Goal: Task Accomplishment & Management: Use online tool/utility

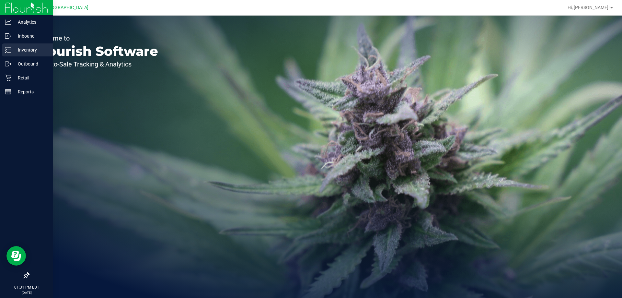
click at [33, 50] on p "Inventory" at bounding box center [30, 50] width 39 height 8
click at [32, 76] on p "Retail" at bounding box center [30, 78] width 39 height 8
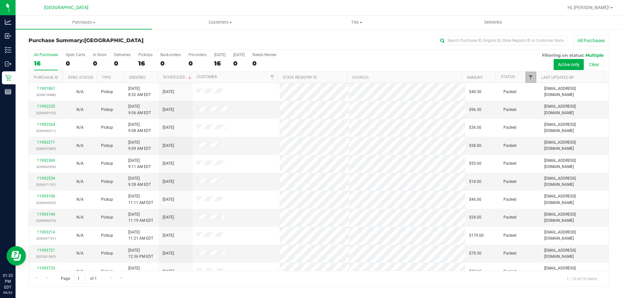
click at [533, 78] on span "Filter" at bounding box center [530, 77] width 5 height 5
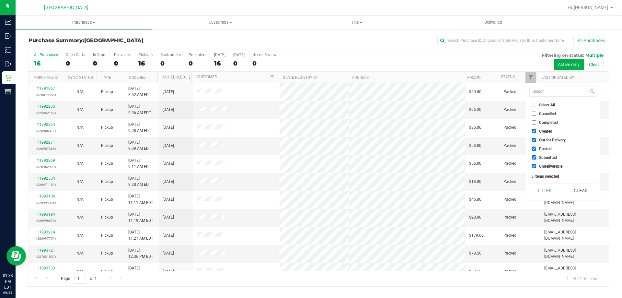
click at [536, 131] on input "Created" at bounding box center [534, 131] width 4 height 4
checkbox input "false"
click at [533, 139] on input "Out for Delivery" at bounding box center [534, 140] width 4 height 4
checkbox input "false"
click at [532, 148] on input "Packed" at bounding box center [534, 148] width 4 height 4
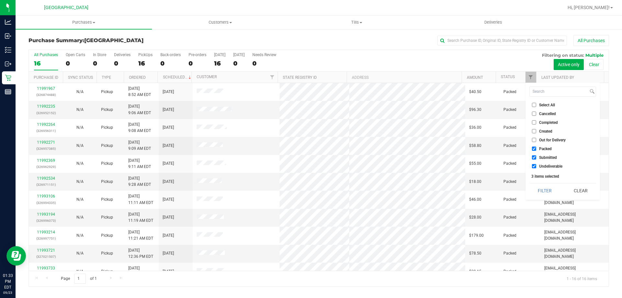
checkbox input "false"
click at [534, 167] on input "Undeliverable" at bounding box center [534, 166] width 4 height 4
checkbox input "false"
click at [546, 195] on button "Filter" at bounding box center [544, 190] width 31 height 14
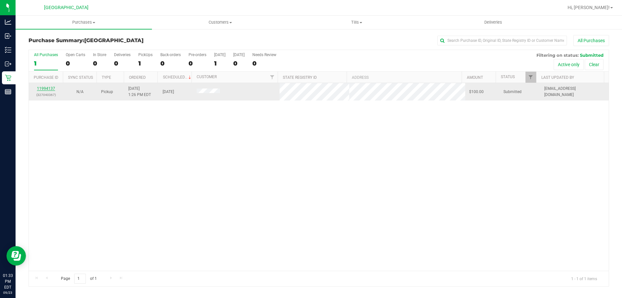
click at [41, 89] on link "11994137" at bounding box center [46, 88] width 18 height 5
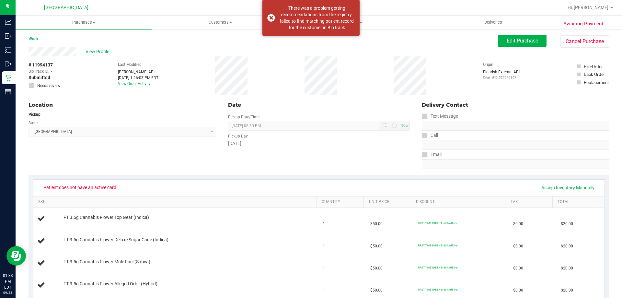
click at [99, 52] on span "View Profile" at bounding box center [99, 51] width 26 height 7
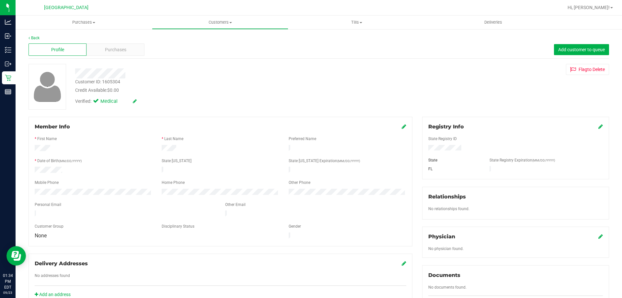
click at [38, 35] on div "Back" at bounding box center [319, 38] width 581 height 6
click at [37, 37] on link "Back" at bounding box center [34, 38] width 11 height 5
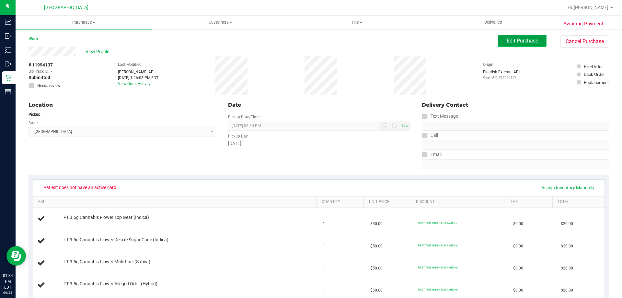
click at [512, 41] on span "Edit Purchase" at bounding box center [522, 41] width 31 height 6
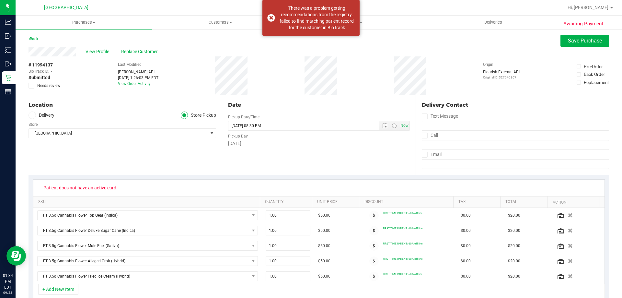
click at [144, 51] on span "Replace Customer" at bounding box center [140, 51] width 39 height 7
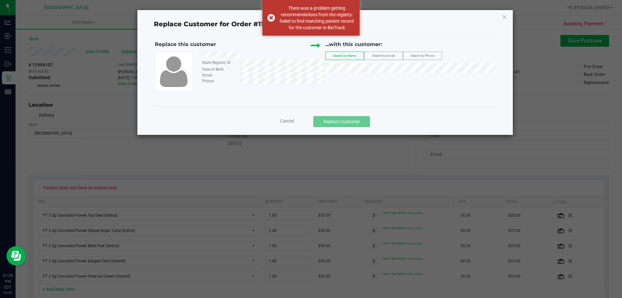
click at [389, 55] on span "Search by Email" at bounding box center [383, 56] width 22 height 4
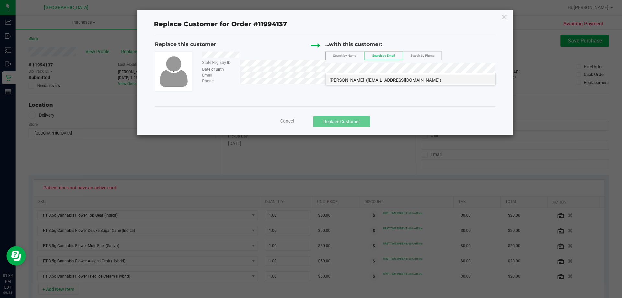
click at [354, 81] on span "[PERSON_NAME]" at bounding box center [347, 79] width 35 height 5
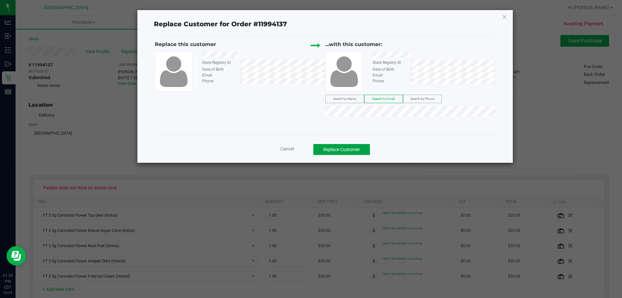
click at [353, 149] on button "Replace Customer" at bounding box center [341, 149] width 57 height 11
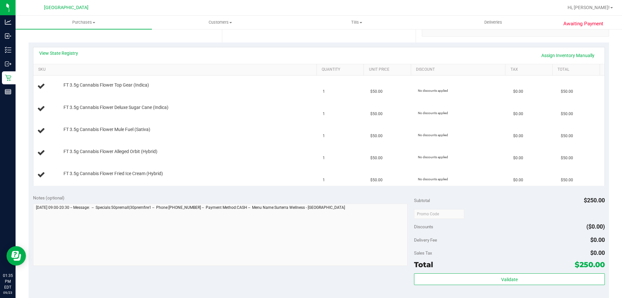
scroll to position [194, 0]
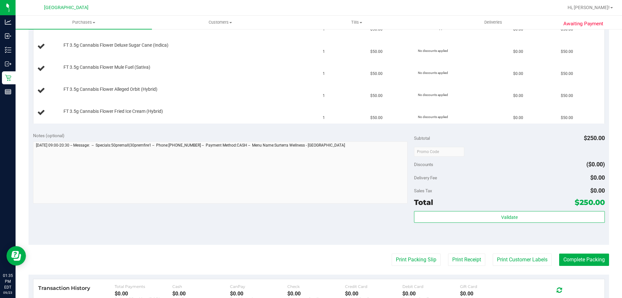
click at [401, 266] on purchase-details "Back Edit Purchase Cancel Purchase View Profile # 11994137 BioTrack ID: - Submi…" at bounding box center [319, 118] width 581 height 555
click at [397, 258] on button "Print Packing Slip" at bounding box center [416, 259] width 49 height 12
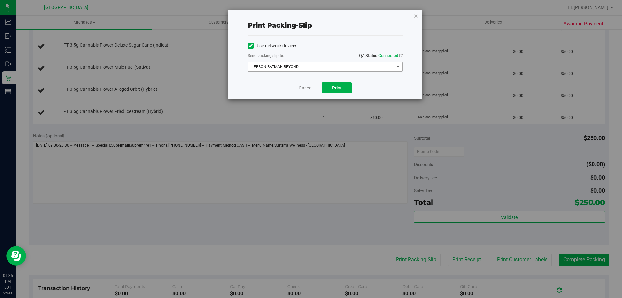
click at [336, 64] on span "EPSON-BATMAN-BEYOND" at bounding box center [321, 66] width 146 height 9
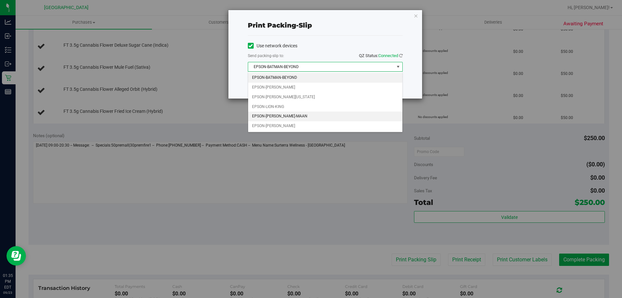
click at [291, 118] on li "EPSON-[PERSON_NAME]-MAAN" at bounding box center [325, 116] width 154 height 10
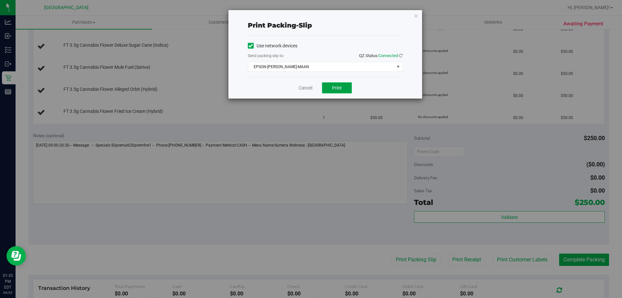
click at [336, 90] on button "Print" at bounding box center [337, 87] width 30 height 11
click at [416, 14] on icon "button" at bounding box center [416, 16] width 5 height 8
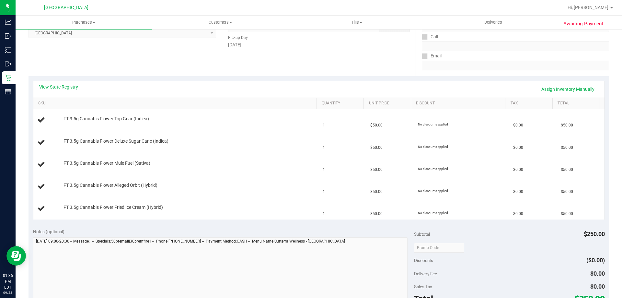
scroll to position [97, 0]
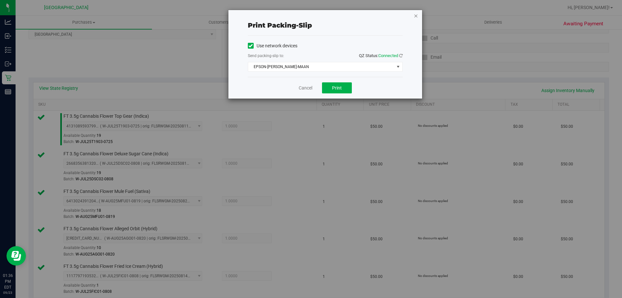
click at [417, 17] on icon "button" at bounding box center [416, 16] width 5 height 8
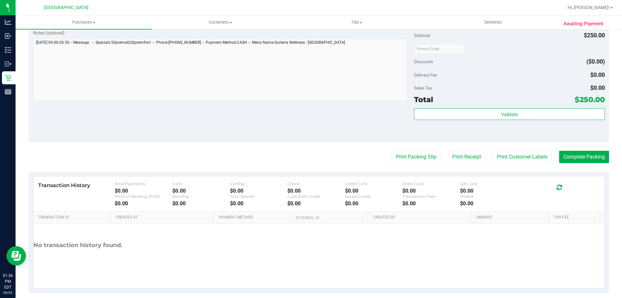
scroll to position [382, 0]
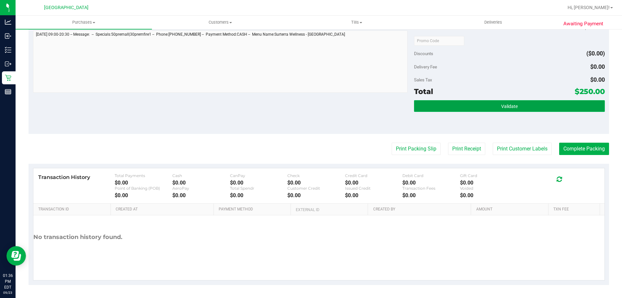
click at [464, 108] on button "Validate" at bounding box center [509, 106] width 191 height 12
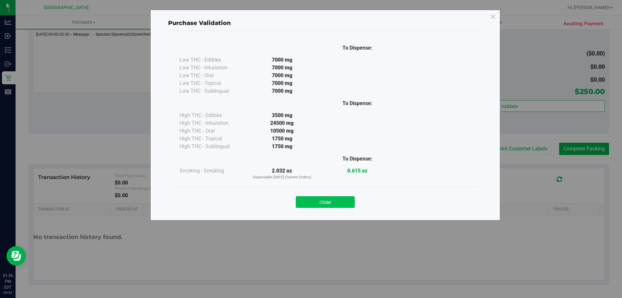
click at [344, 201] on button "Close" at bounding box center [325, 202] width 59 height 12
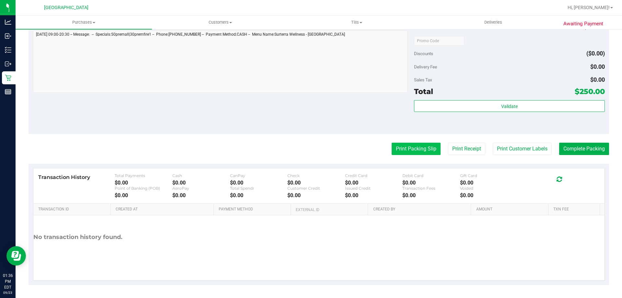
click at [403, 149] on button "Print Packing Slip" at bounding box center [416, 149] width 49 height 12
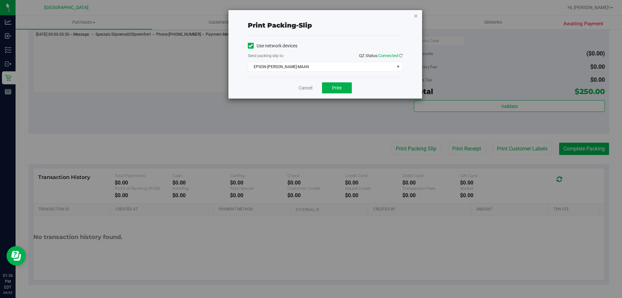
click at [415, 16] on icon "button" at bounding box center [416, 16] width 5 height 8
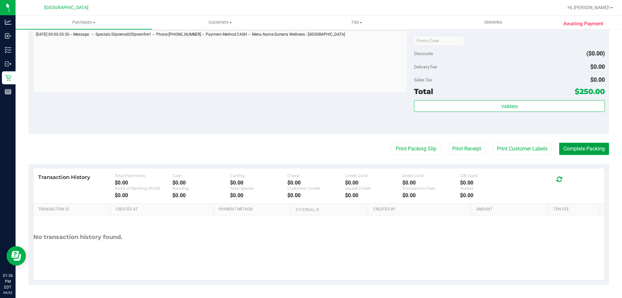
click at [573, 148] on button "Complete Packing" at bounding box center [584, 149] width 50 height 12
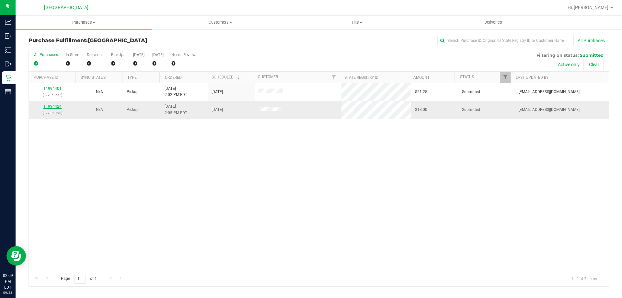
click at [53, 105] on link "11994424" at bounding box center [52, 106] width 18 height 5
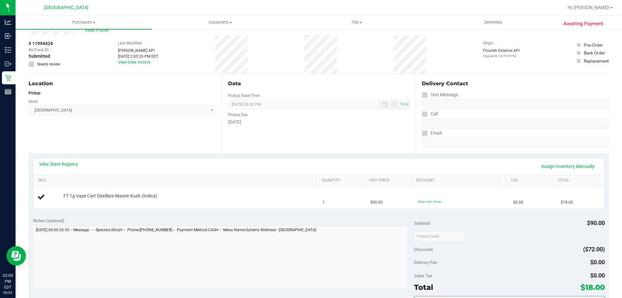
scroll to position [32, 0]
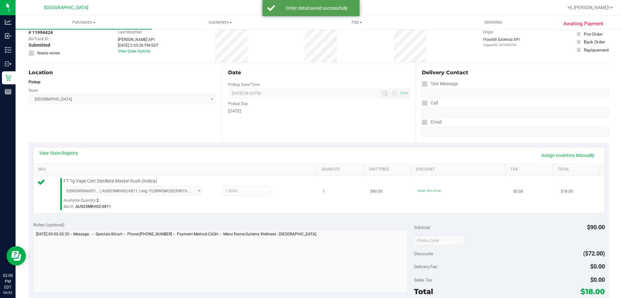
click at [461, 197] on td "80cart: 80% off line" at bounding box center [461, 193] width 95 height 37
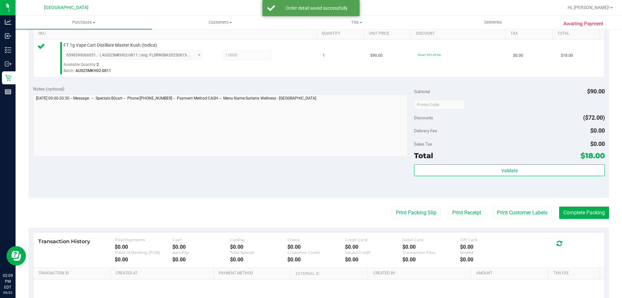
scroll to position [232, 0]
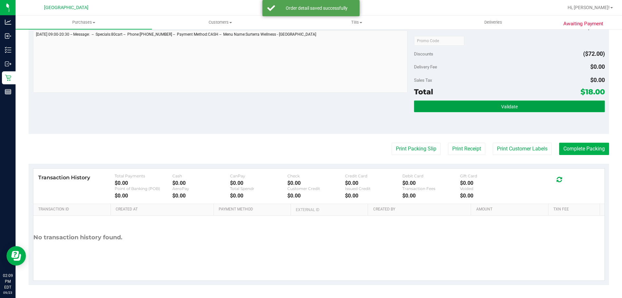
click at [505, 102] on button "Validate" at bounding box center [509, 106] width 191 height 12
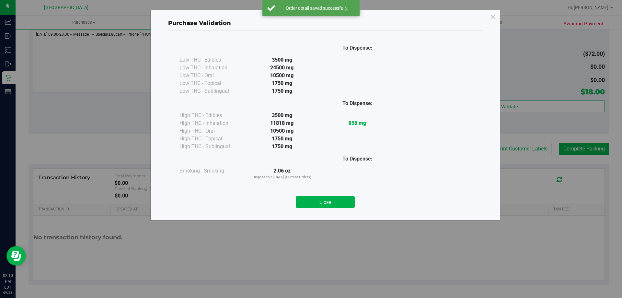
drag, startPoint x: 319, startPoint y: 202, endPoint x: 388, endPoint y: 176, distance: 73.2
click at [320, 201] on button "Close" at bounding box center [325, 202] width 59 height 12
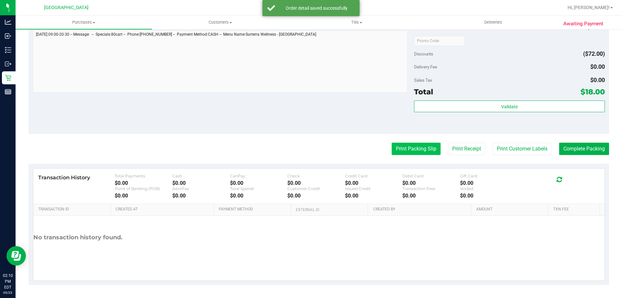
click at [400, 149] on button "Print Packing Slip" at bounding box center [416, 149] width 49 height 12
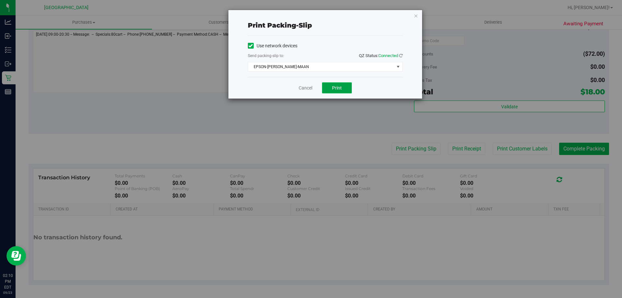
click at [340, 87] on span "Print" at bounding box center [337, 87] width 10 height 5
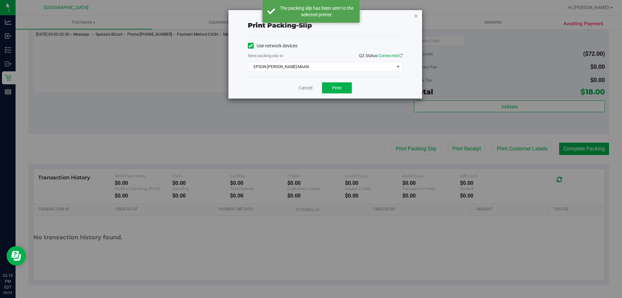
click at [415, 16] on icon "button" at bounding box center [416, 16] width 5 height 8
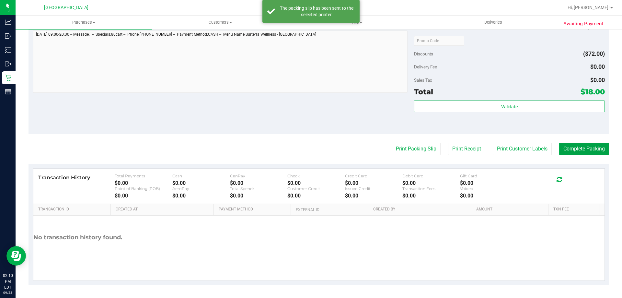
click at [564, 145] on button "Complete Packing" at bounding box center [584, 149] width 50 height 12
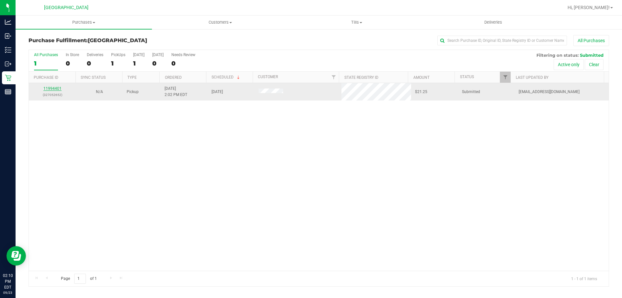
click at [52, 88] on link "11994401" at bounding box center [52, 88] width 18 height 5
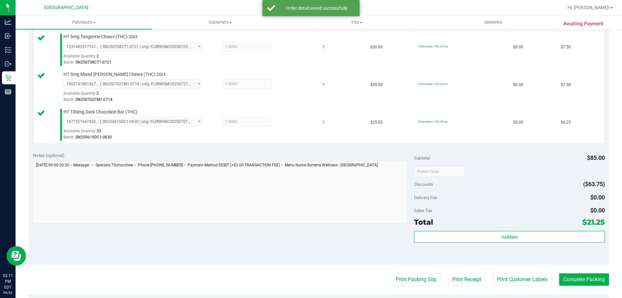
scroll to position [292, 0]
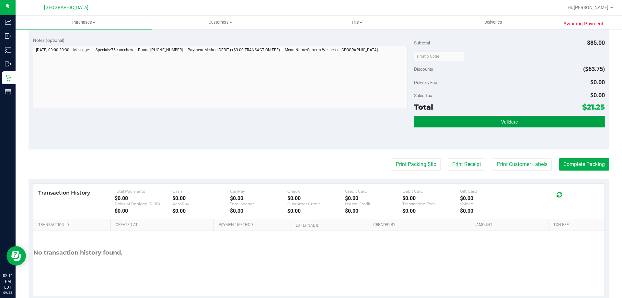
click at [496, 118] on button "Validate" at bounding box center [509, 122] width 191 height 12
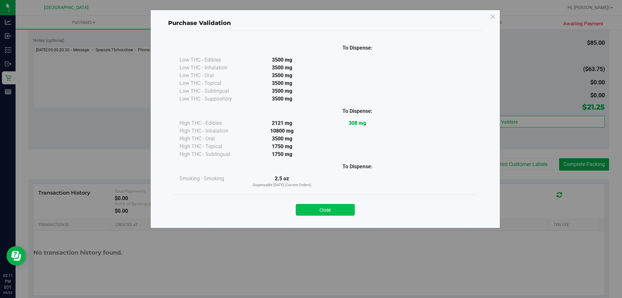
click at [309, 207] on button "Close" at bounding box center [325, 210] width 59 height 12
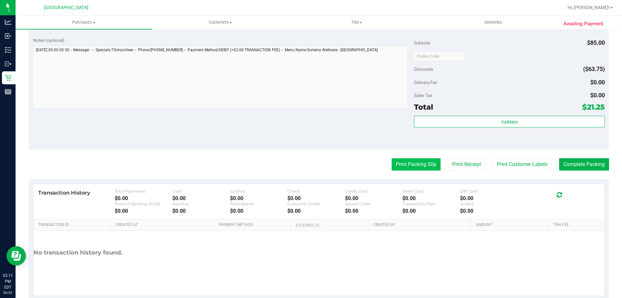
click at [411, 162] on button "Print Packing Slip" at bounding box center [416, 164] width 49 height 12
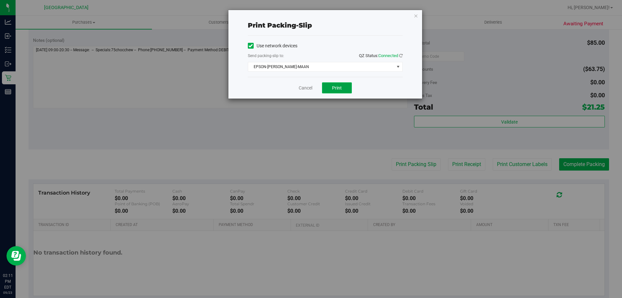
click at [339, 86] on span "Print" at bounding box center [337, 87] width 10 height 5
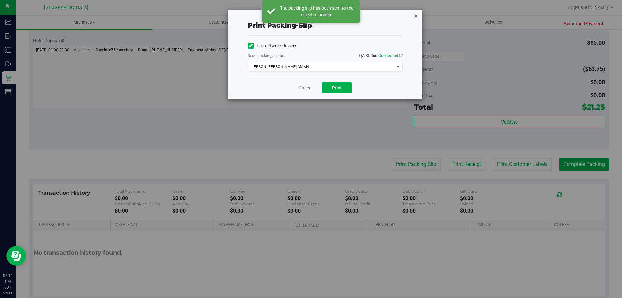
click at [417, 16] on icon "button" at bounding box center [416, 16] width 5 height 8
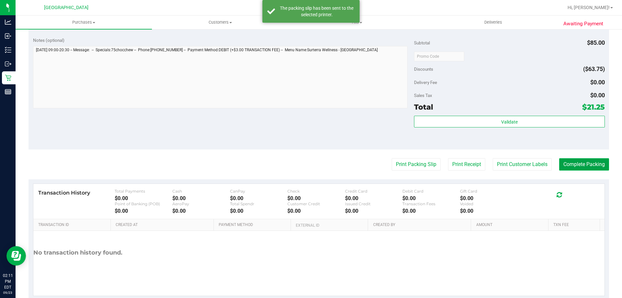
click at [568, 166] on button "Complete Packing" at bounding box center [584, 164] width 50 height 12
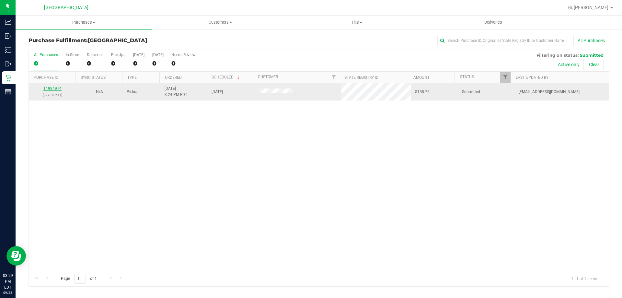
click at [58, 90] on link "11994974" at bounding box center [52, 88] width 18 height 5
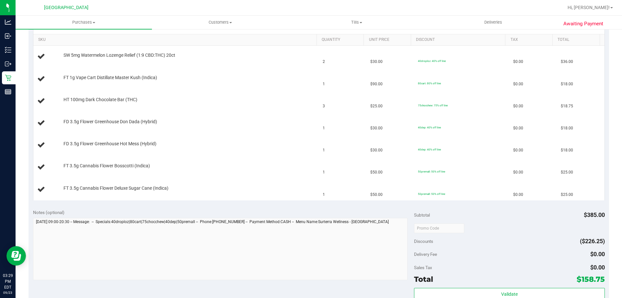
scroll to position [292, 0]
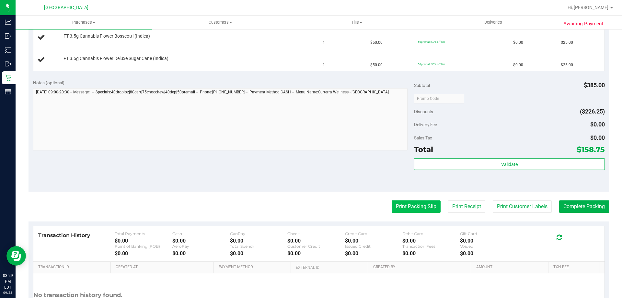
click at [409, 206] on button "Print Packing Slip" at bounding box center [416, 206] width 49 height 12
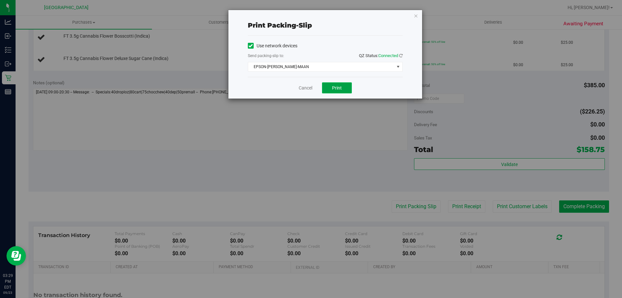
click at [338, 90] on span "Print" at bounding box center [337, 87] width 10 height 5
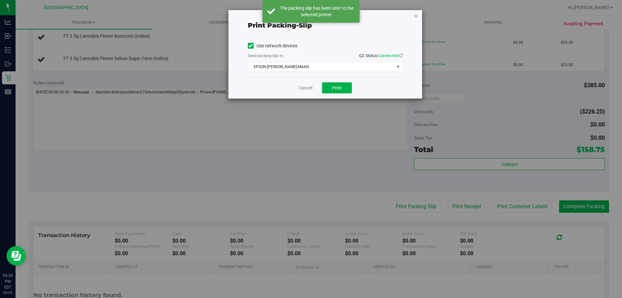
click at [416, 17] on icon "button" at bounding box center [416, 16] width 5 height 8
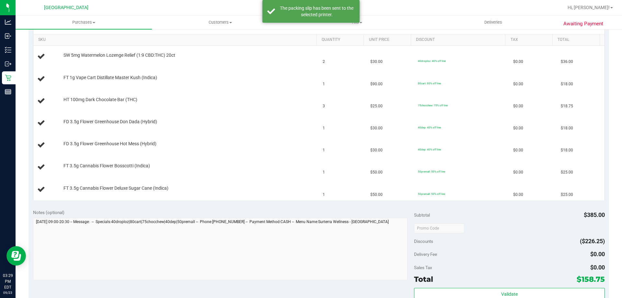
scroll to position [97, 0]
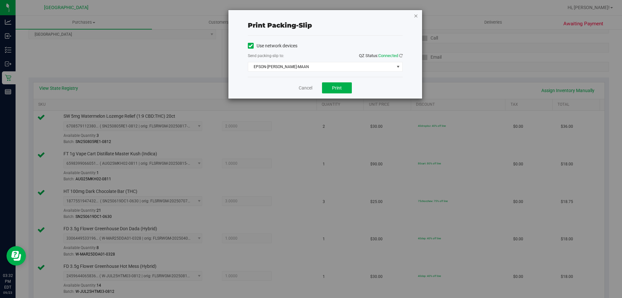
click at [414, 16] on icon "button" at bounding box center [416, 16] width 5 height 8
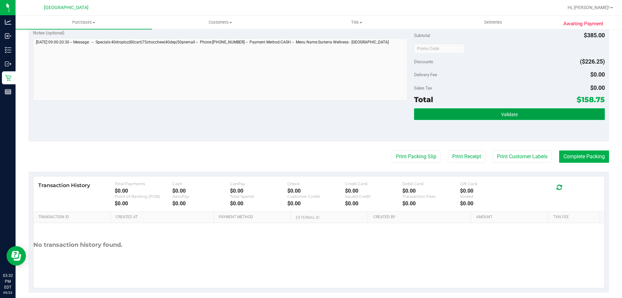
click at [506, 118] on button "Validate" at bounding box center [509, 114] width 191 height 12
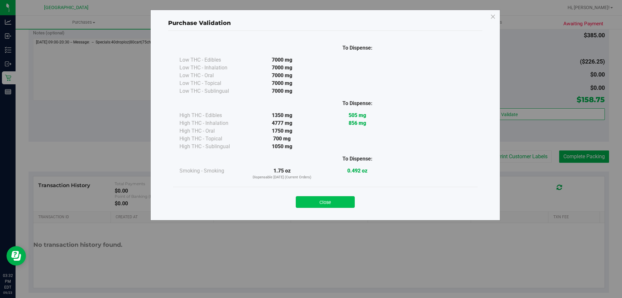
click at [326, 206] on button "Close" at bounding box center [325, 202] width 59 height 12
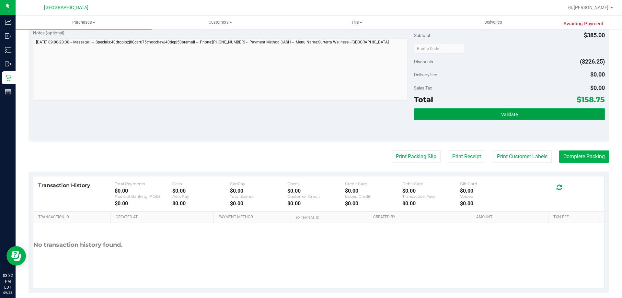
click at [471, 117] on button "Validate" at bounding box center [509, 114] width 191 height 12
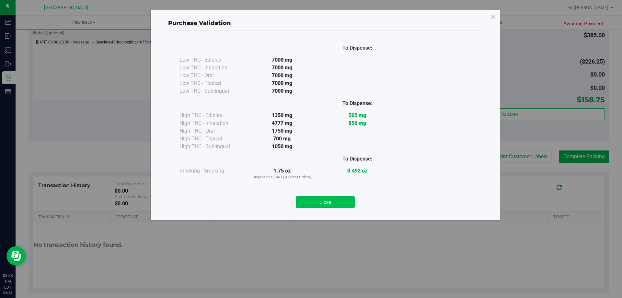
click at [333, 203] on button "Close" at bounding box center [325, 202] width 59 height 12
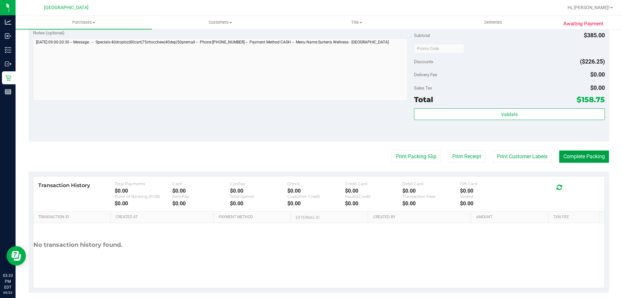
drag, startPoint x: 578, startPoint y: 155, endPoint x: 541, endPoint y: 227, distance: 81.3
click at [578, 155] on button "Complete Packing" at bounding box center [584, 156] width 50 height 12
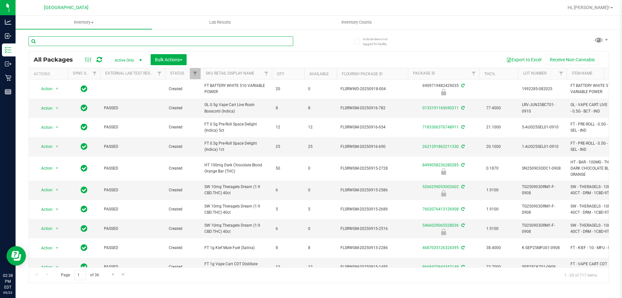
click at [78, 41] on input "text" at bounding box center [161, 41] width 265 height 10
type input "2631029247399340"
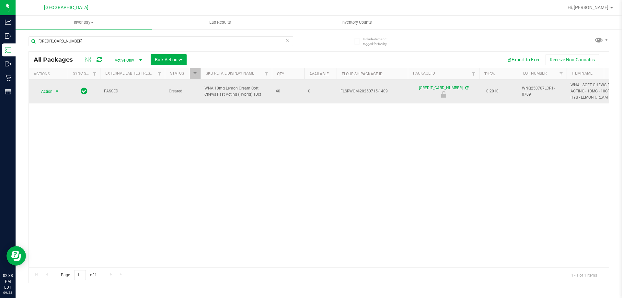
click at [57, 95] on span "select" at bounding box center [57, 91] width 8 height 9
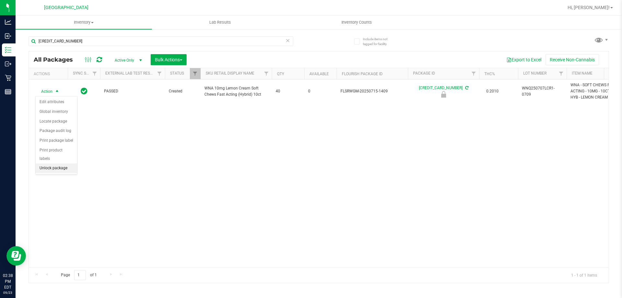
click at [61, 163] on li "Unlock package" at bounding box center [56, 168] width 41 height 10
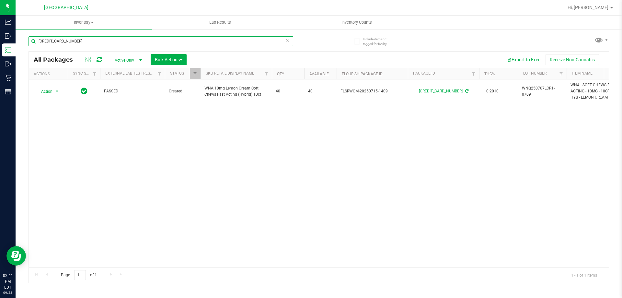
click at [77, 40] on input "2631029247399340" at bounding box center [161, 41] width 265 height 10
type input "2"
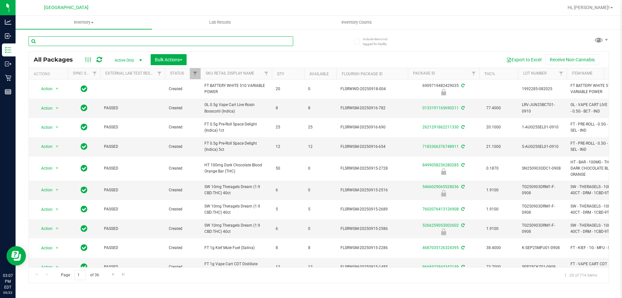
click at [56, 41] on input "text" at bounding box center [161, 41] width 265 height 10
type input "tangerine"
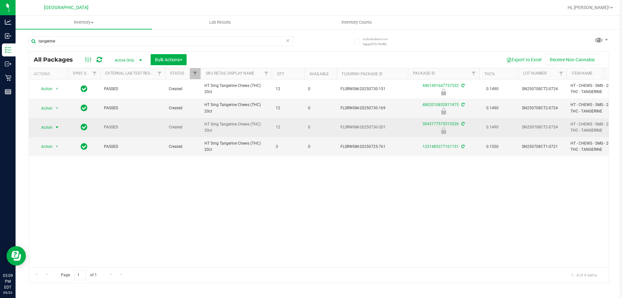
click at [56, 127] on span "select" at bounding box center [56, 127] width 5 height 5
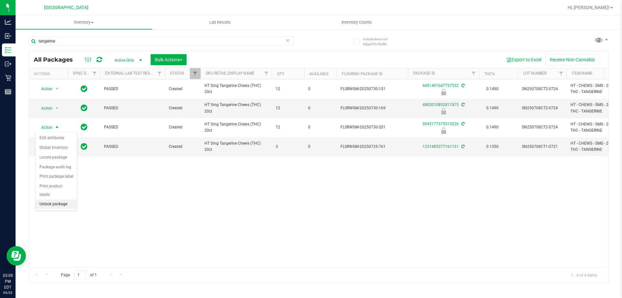
drag, startPoint x: 57, startPoint y: 199, endPoint x: 170, endPoint y: 218, distance: 114.7
click at [58, 199] on li "Unlock package" at bounding box center [56, 204] width 41 height 10
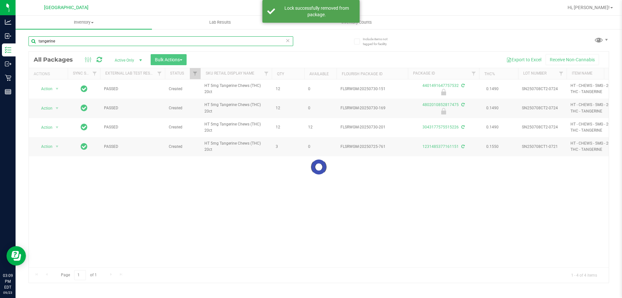
click at [64, 44] on input "tangerine" at bounding box center [161, 41] width 265 height 10
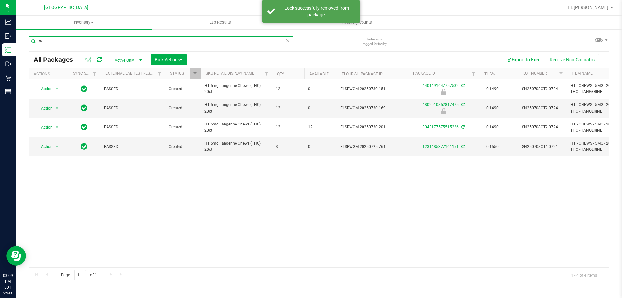
type input "t"
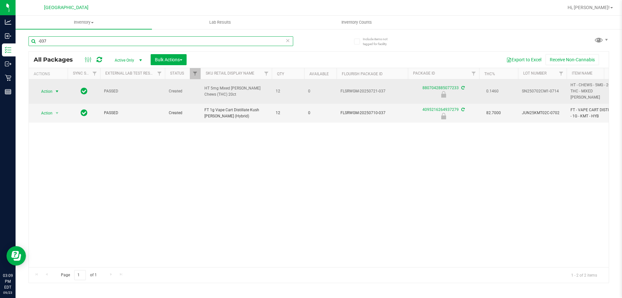
type input "-037"
click at [57, 89] on span "select" at bounding box center [56, 91] width 5 height 5
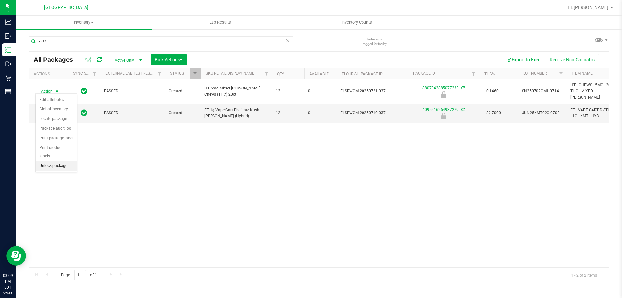
click at [58, 161] on li "Unlock package" at bounding box center [56, 166] width 41 height 10
